Goal: Task Accomplishment & Management: Use online tool/utility

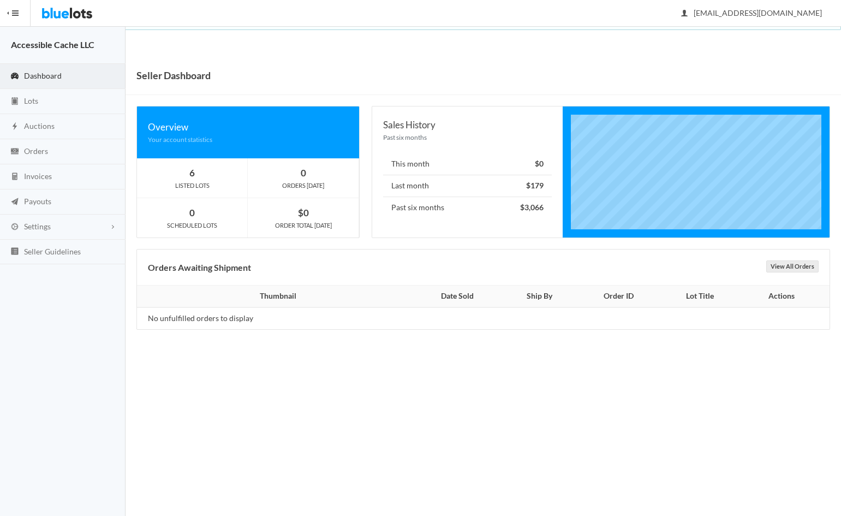
click at [39, 75] on span "Dashboard" at bounding box center [43, 75] width 38 height 9
click at [44, 72] on span "Dashboard" at bounding box center [43, 75] width 38 height 9
click at [29, 104] on span "Lots" at bounding box center [31, 100] width 14 height 9
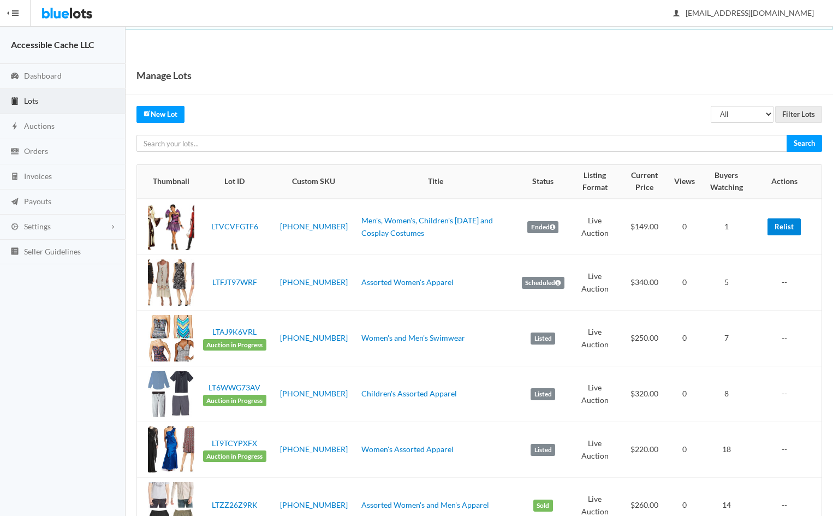
click at [790, 227] on link "Relist" at bounding box center [783, 226] width 33 height 17
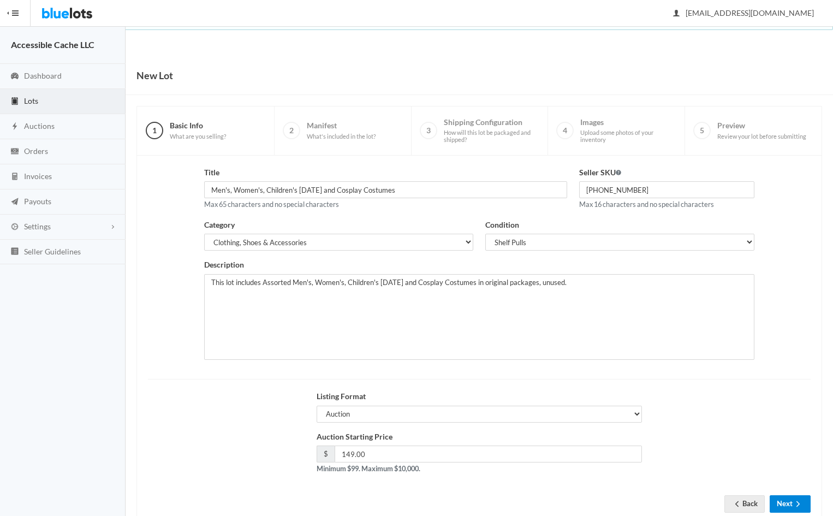
click at [787, 503] on button "Next" at bounding box center [789, 503] width 41 height 17
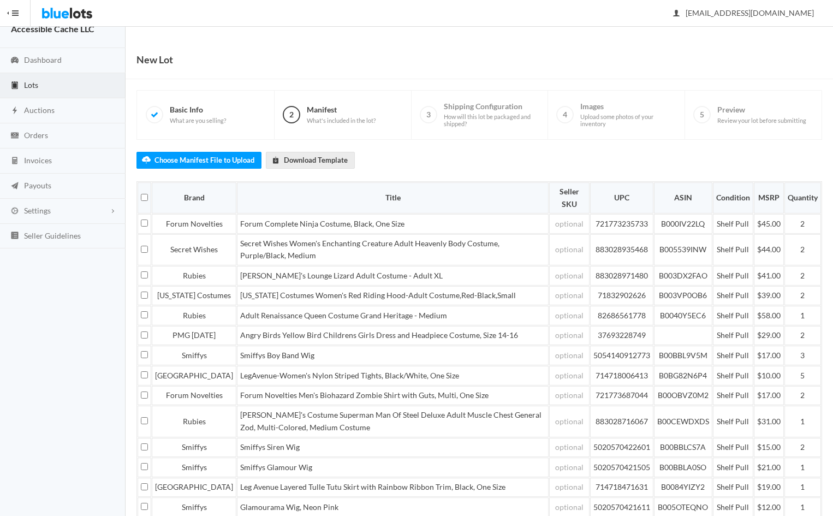
scroll to position [133, 0]
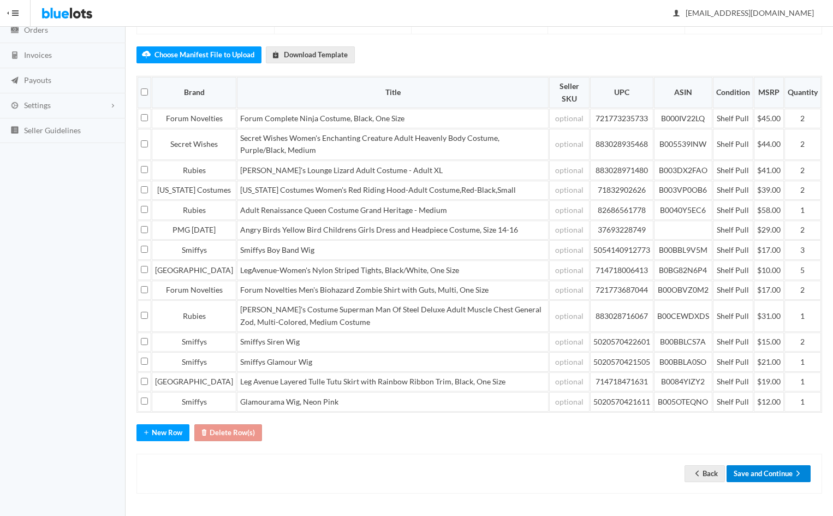
click at [764, 469] on button "Save and Continue" at bounding box center [768, 473] width 84 height 17
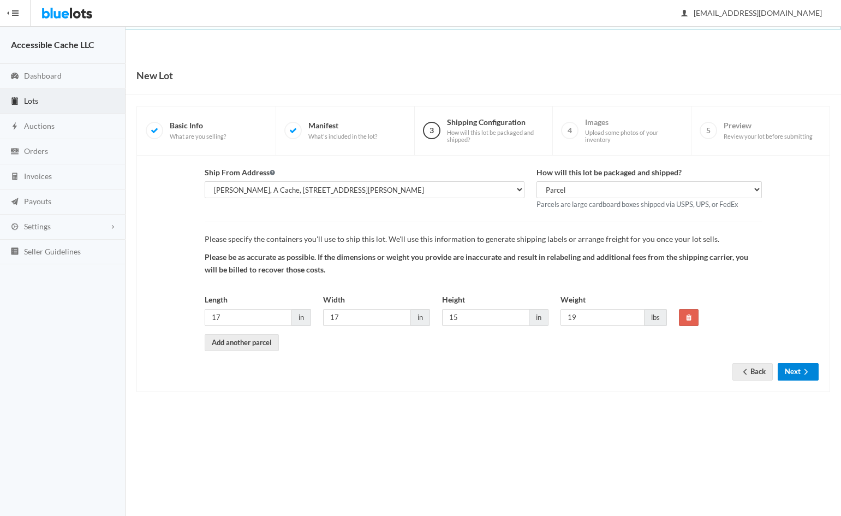
drag, startPoint x: 791, startPoint y: 374, endPoint x: 790, endPoint y: 365, distance: 10.0
click at [791, 372] on button "Next" at bounding box center [798, 371] width 41 height 17
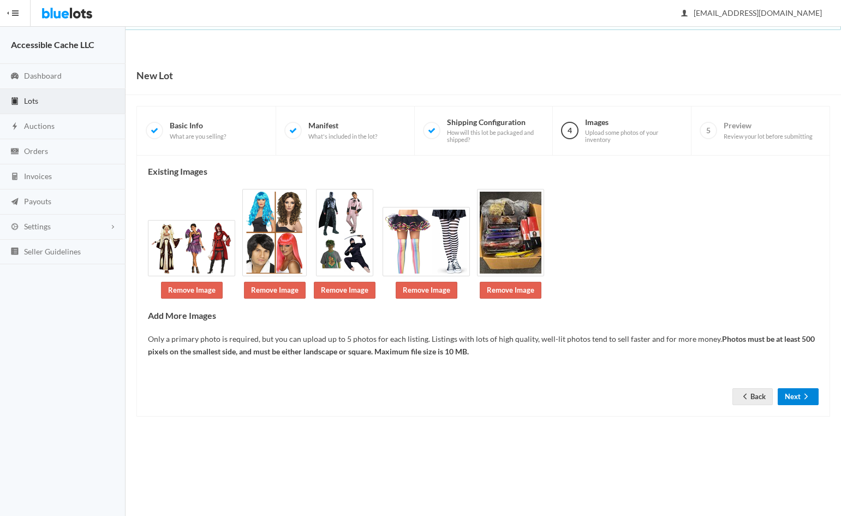
drag, startPoint x: 792, startPoint y: 397, endPoint x: 791, endPoint y: 337, distance: 59.5
click at [792, 397] on button "Next" at bounding box center [798, 396] width 41 height 17
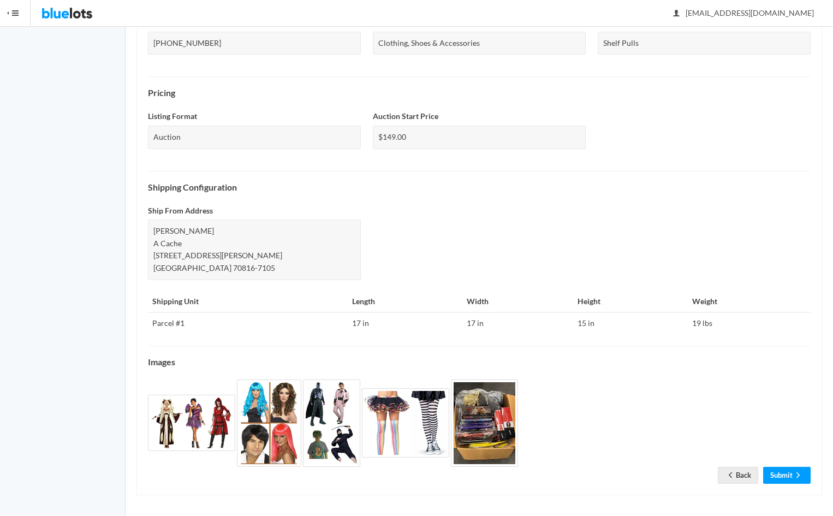
scroll to position [290, 0]
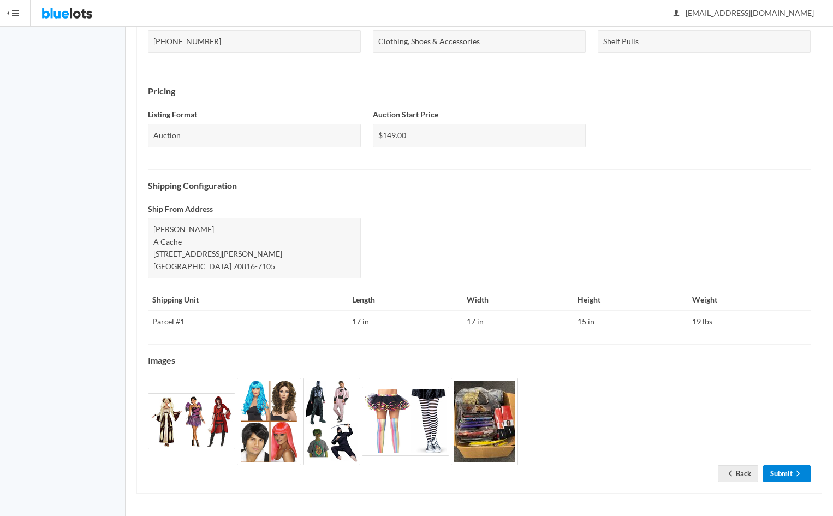
click at [788, 475] on link "Submit" at bounding box center [786, 473] width 47 height 17
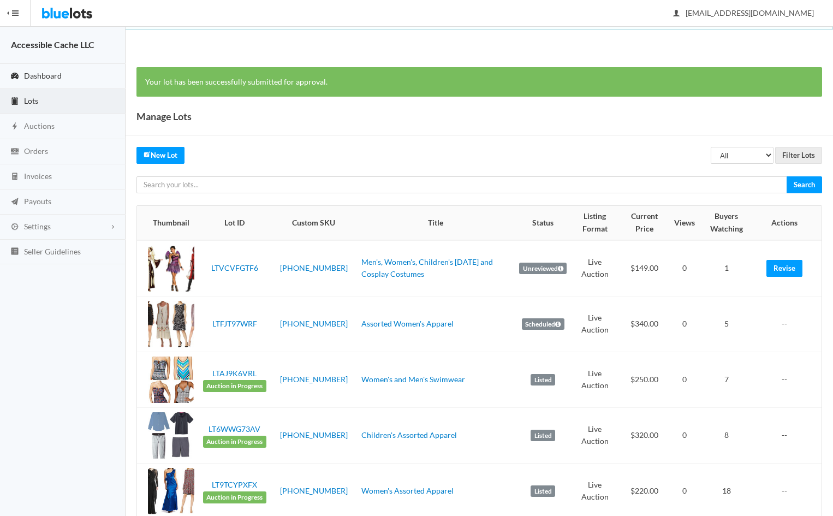
click at [37, 68] on link "Dashboard" at bounding box center [63, 76] width 126 height 25
